Goal: Task Accomplishment & Management: Use online tool/utility

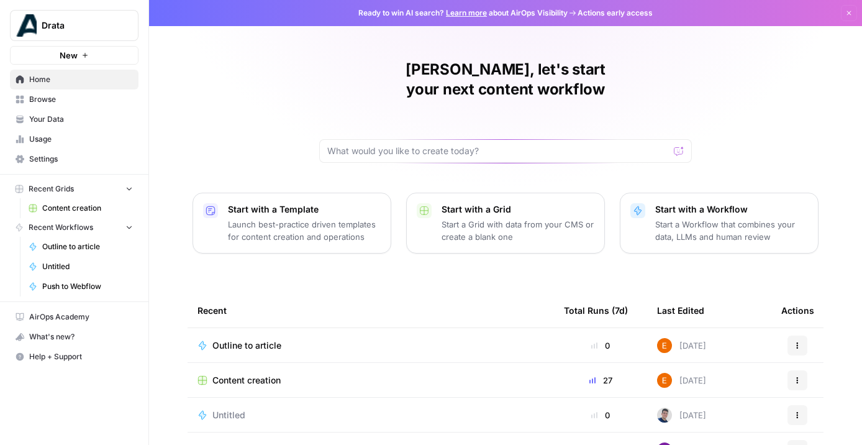
click at [73, 105] on link "Browse" at bounding box center [74, 99] width 129 height 20
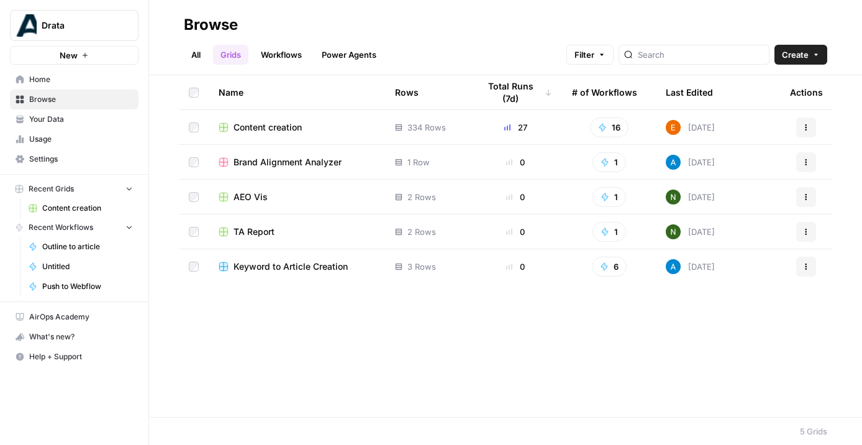
click at [281, 61] on link "Workflows" at bounding box center [281, 55] width 56 height 20
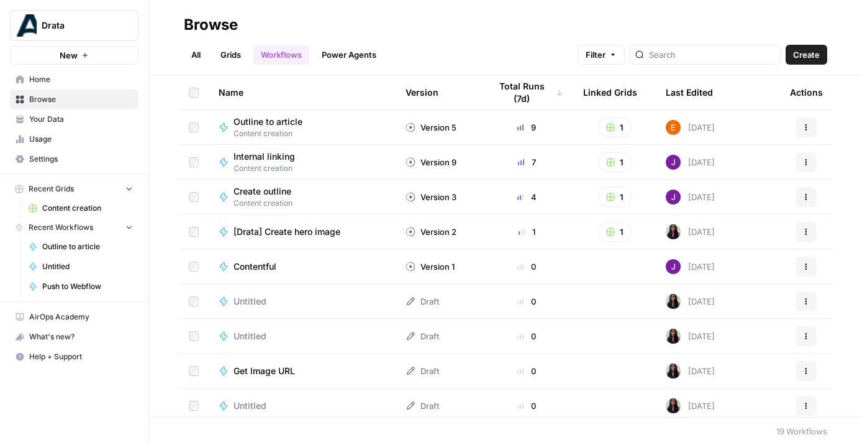
click at [221, 47] on link "Grids" at bounding box center [230, 55] width 35 height 20
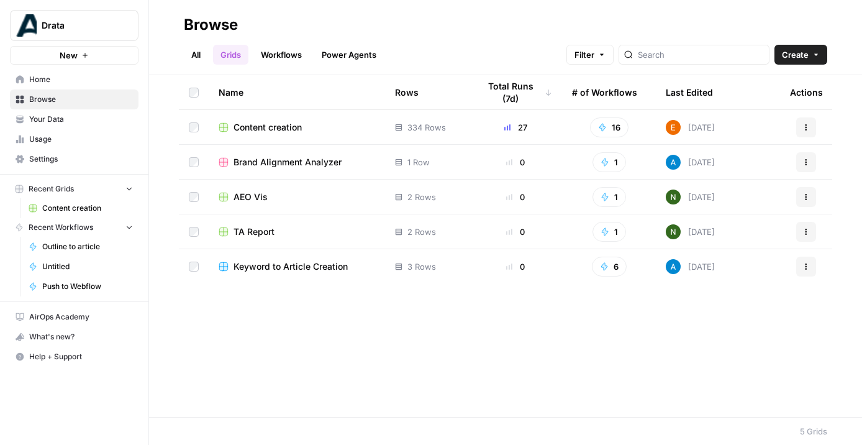
click at [242, 129] on span "Content creation" at bounding box center [267, 127] width 68 height 12
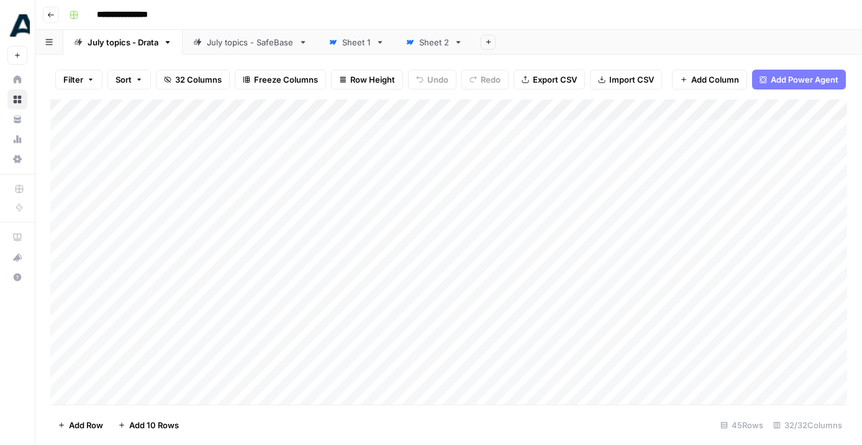
click at [262, 136] on div "Add Column" at bounding box center [448, 251] width 797 height 305
click at [626, 147] on div "Add Column" at bounding box center [448, 251] width 797 height 305
click at [169, 136] on div "Add Column" at bounding box center [448, 251] width 797 height 305
click at [156, 132] on textarea "**********" at bounding box center [213, 130] width 241 height 17
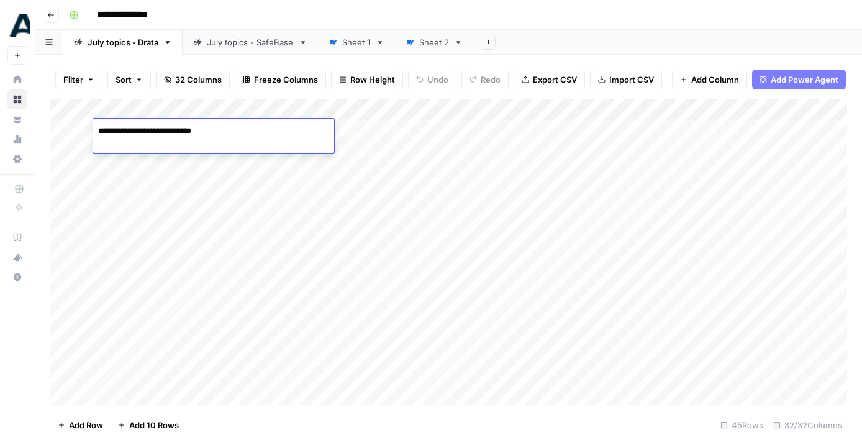
click at [156, 132] on textarea "**********" at bounding box center [213, 130] width 241 height 17
click at [363, 133] on div "Add Column" at bounding box center [448, 251] width 797 height 305
click at [472, 133] on div "Add Column" at bounding box center [448, 251] width 797 height 305
click at [609, 138] on div "Add Column" at bounding box center [448, 251] width 797 height 305
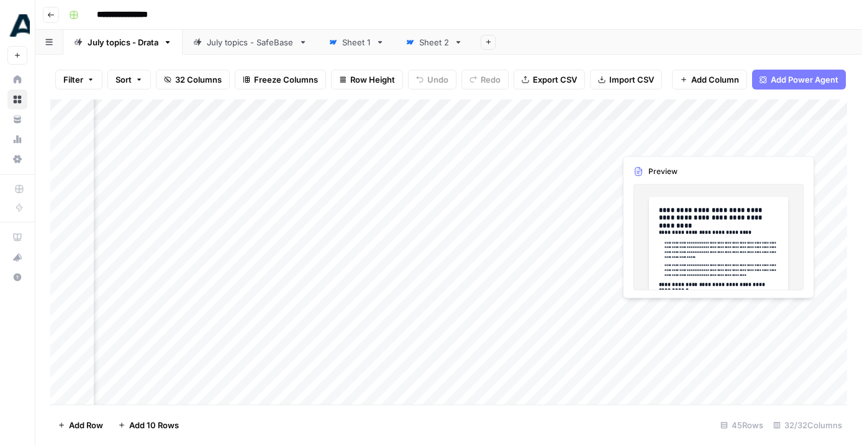
click at [659, 131] on div "Add Column" at bounding box center [448, 251] width 797 height 305
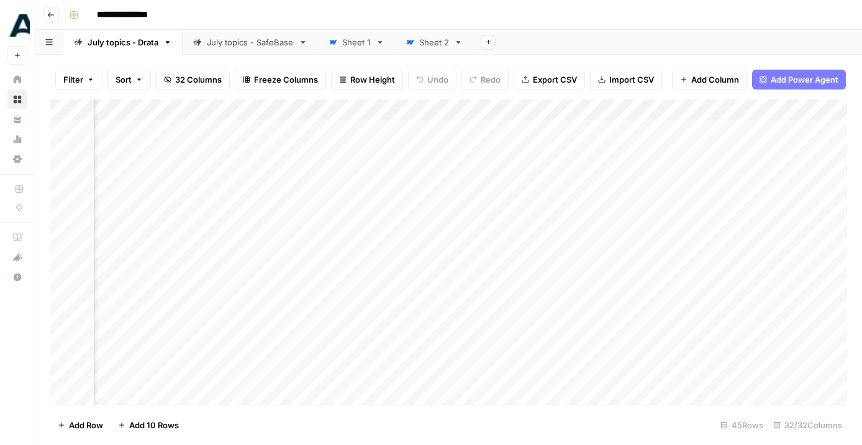
click at [714, 129] on div "Add Column" at bounding box center [448, 251] width 797 height 305
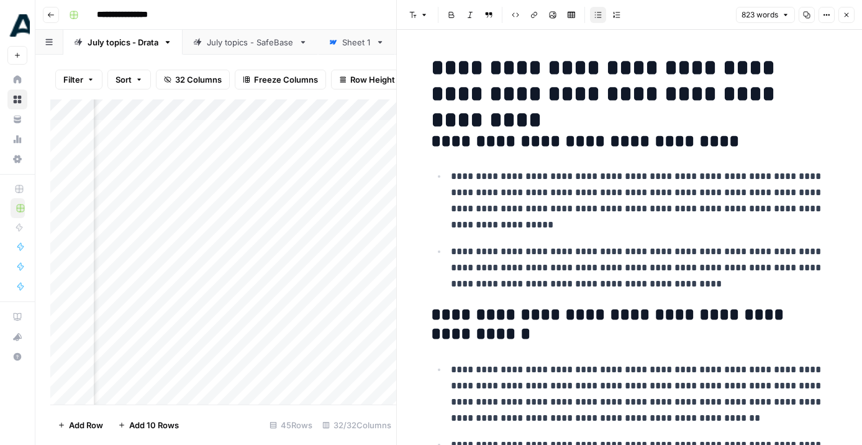
click at [374, 95] on div "Filter Sort 32 Columns Freeze Columns Row Height Undo Redo Export CSV Import CS…" at bounding box center [223, 80] width 346 height 40
click at [857, 16] on header "Font style Bold Italic Block quote Code block Link Image Insert Table Bulleted …" at bounding box center [629, 15] width 465 height 30
click at [848, 13] on icon "button" at bounding box center [845, 14] width 7 height 7
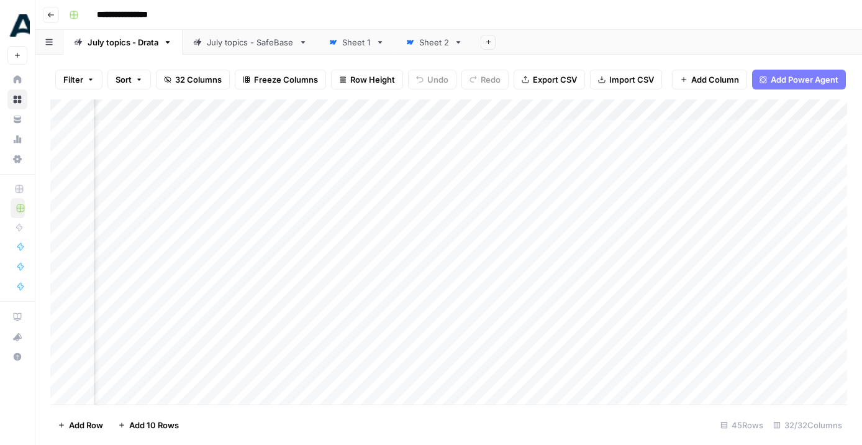
scroll to position [0, 1758]
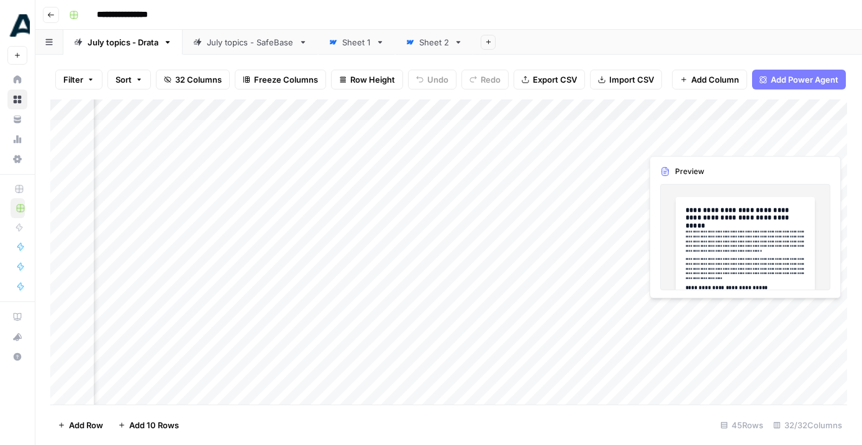
click at [766, 129] on div "Add Column" at bounding box center [448, 251] width 797 height 305
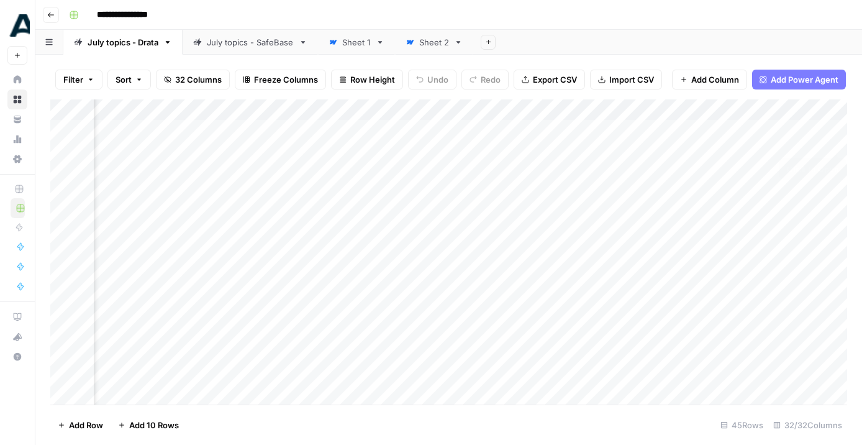
click at [837, 128] on div "Add Column" at bounding box center [448, 251] width 797 height 305
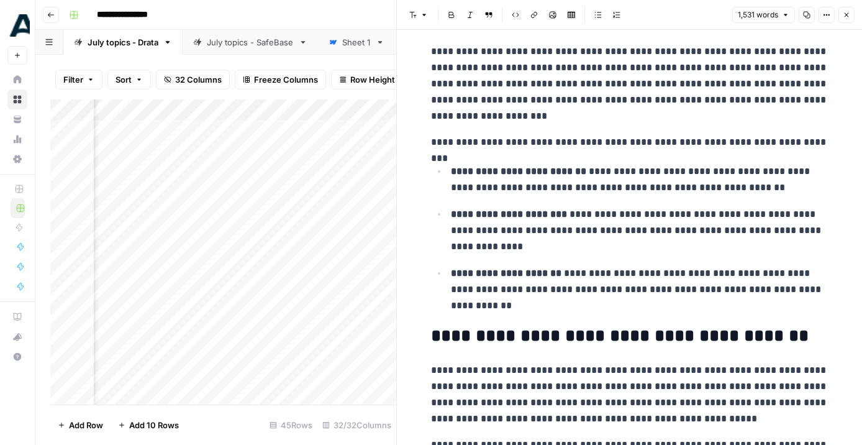
scroll to position [1953, 0]
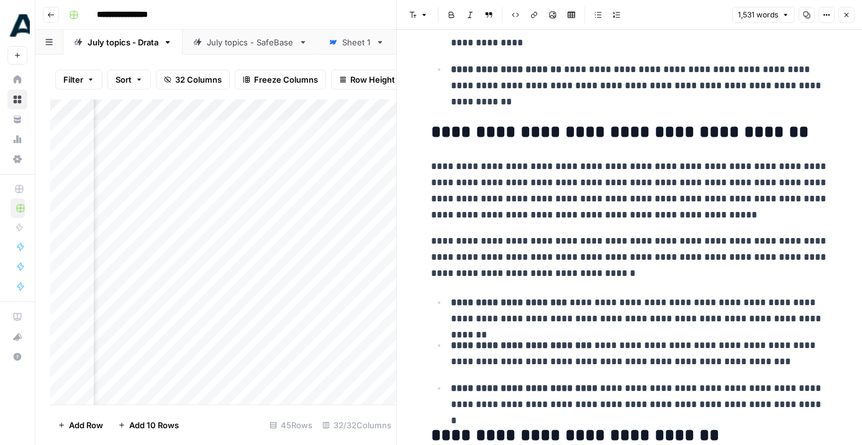
click at [850, 19] on button "Close" at bounding box center [846, 15] width 16 height 16
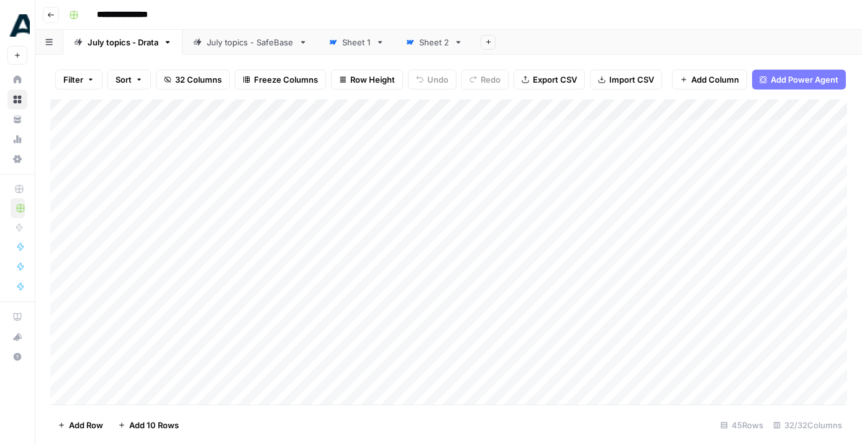
click at [233, 130] on div "Add Column" at bounding box center [448, 251] width 797 height 305
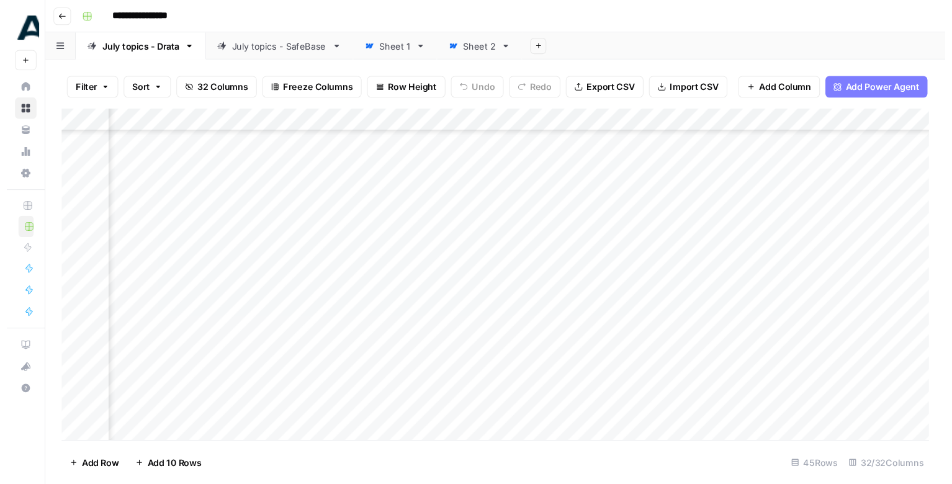
scroll to position [279, 0]
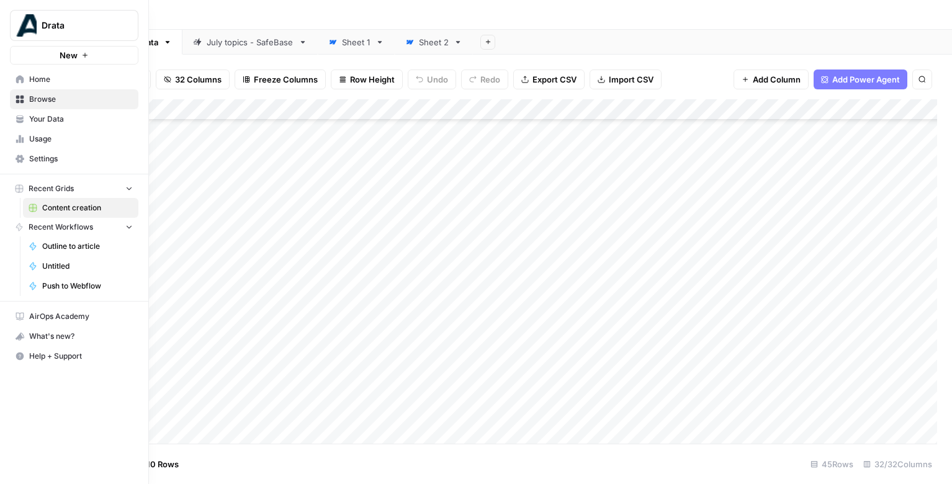
click at [37, 123] on span "Your Data" at bounding box center [81, 119] width 104 height 11
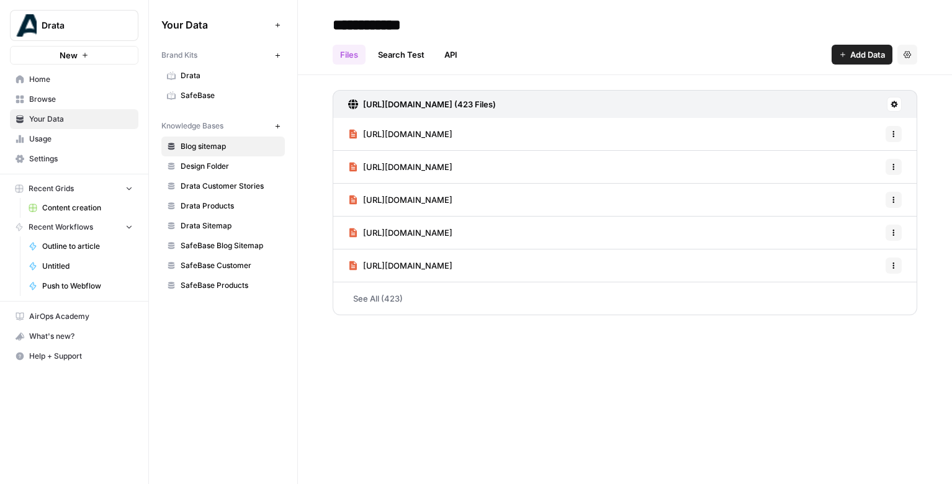
click at [187, 73] on span "Drata" at bounding box center [230, 75] width 99 height 11
